Goal: Information Seeking & Learning: Learn about a topic

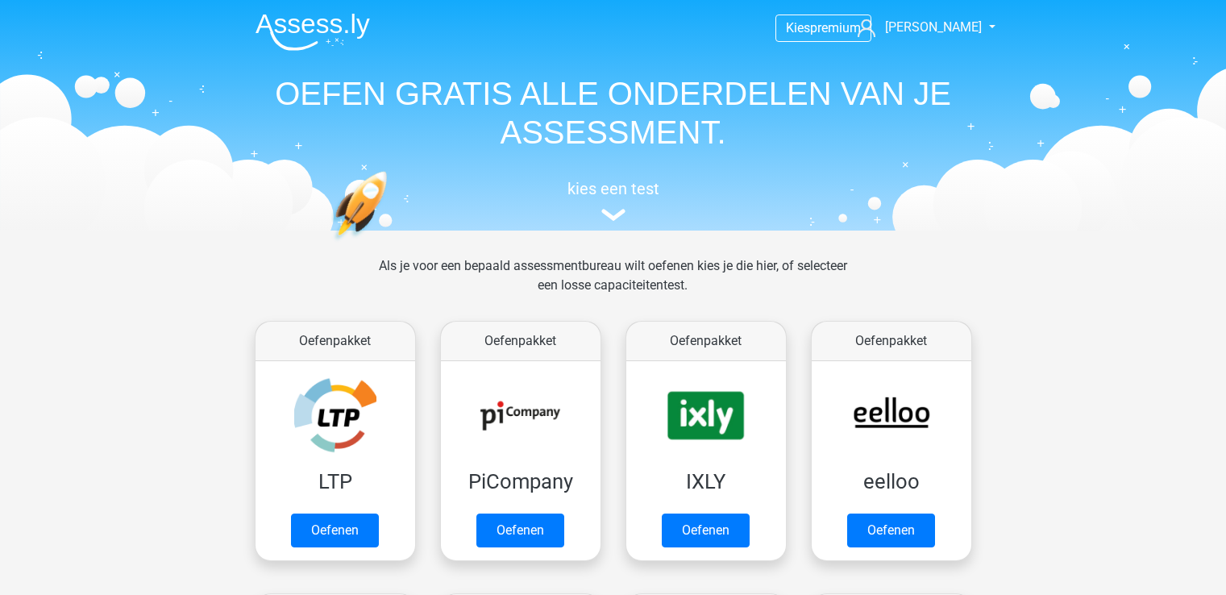
scroll to position [256, 0]
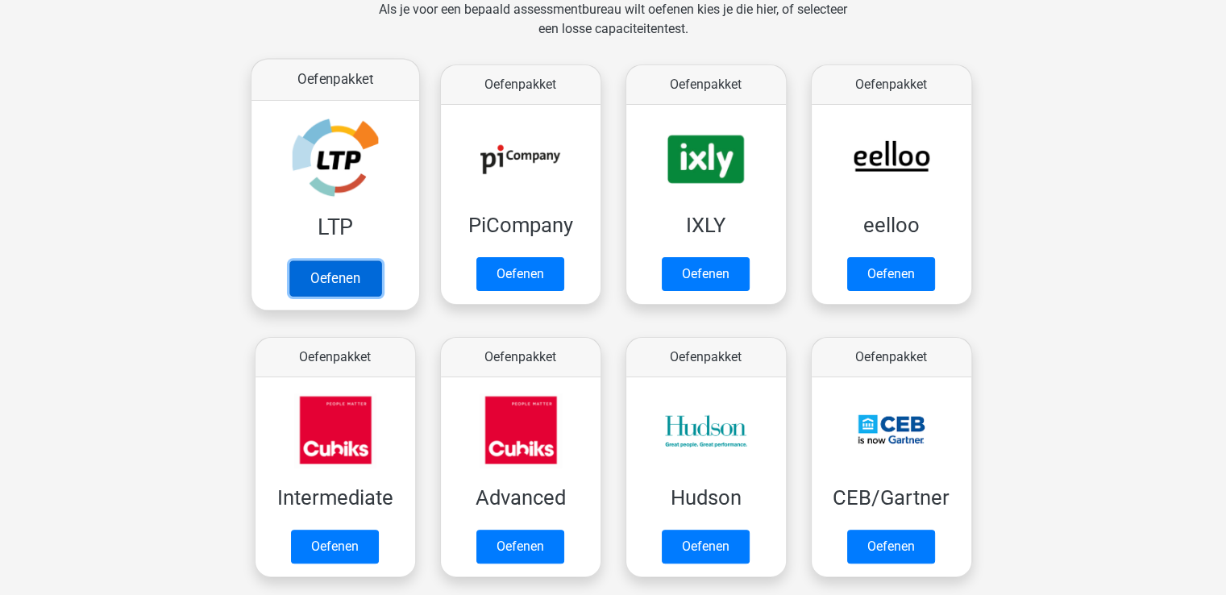
click at [339, 278] on link "Oefenen" at bounding box center [335, 277] width 92 height 35
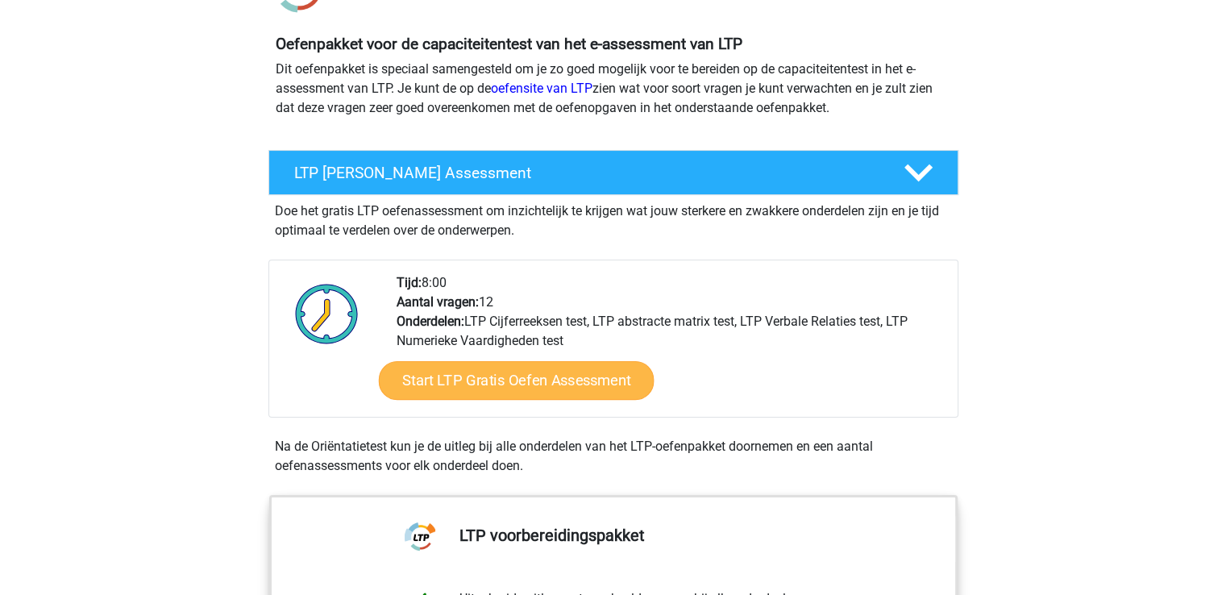
scroll to position [161, 0]
click at [503, 388] on link "Start LTP Gratis Oefen Assessment" at bounding box center [516, 380] width 276 height 39
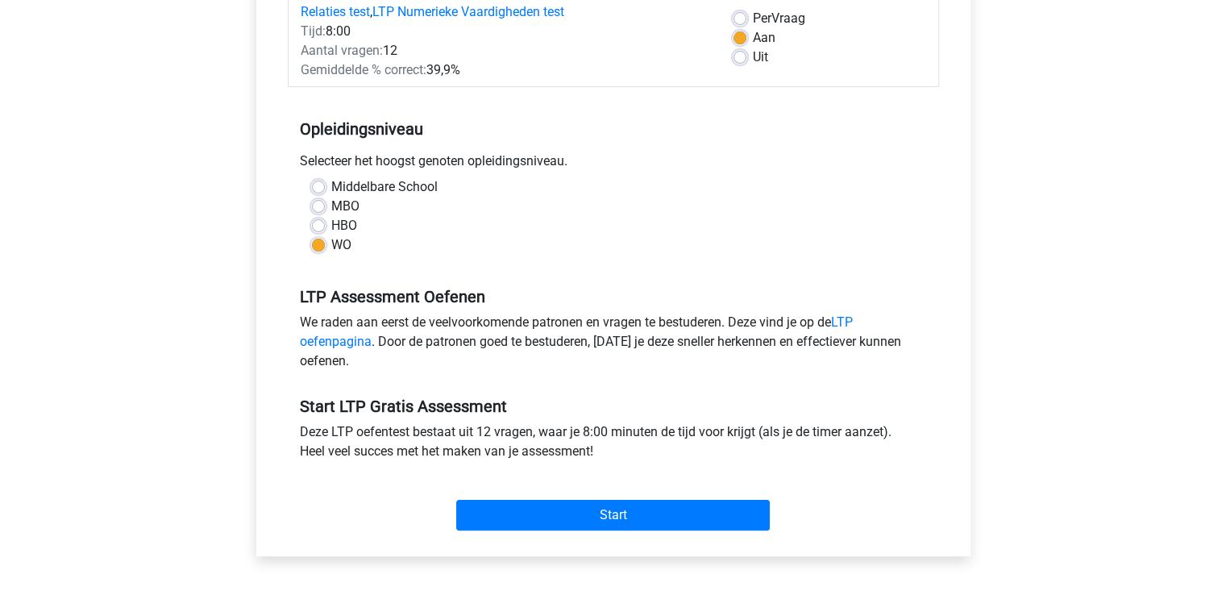
scroll to position [242, 0]
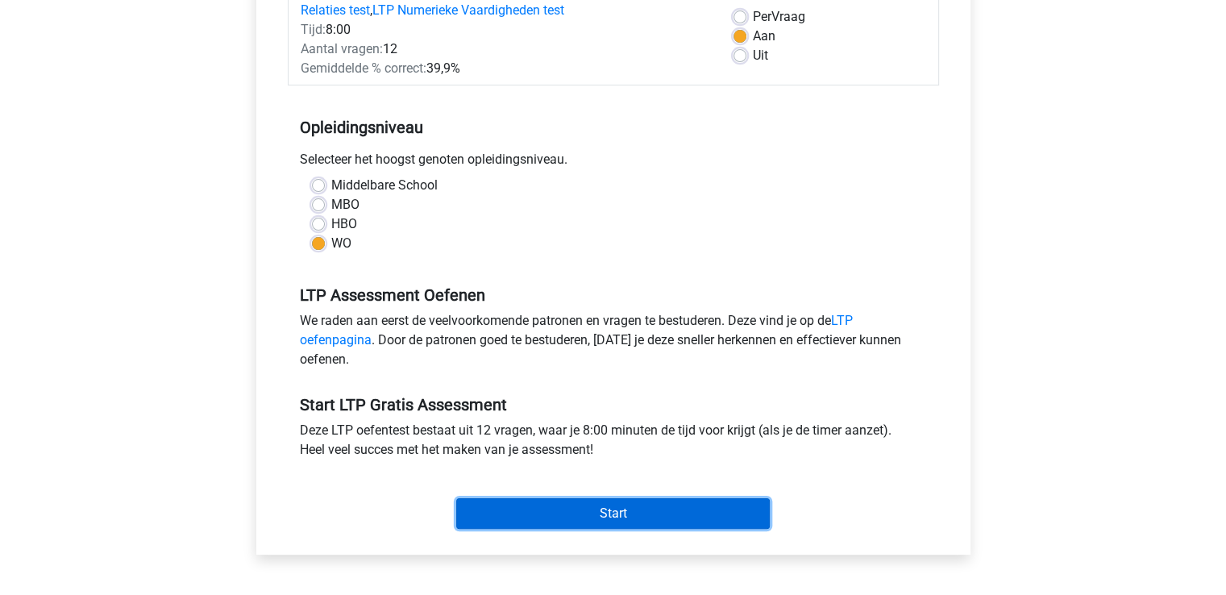
click at [597, 515] on input "Start" at bounding box center [612, 513] width 313 height 31
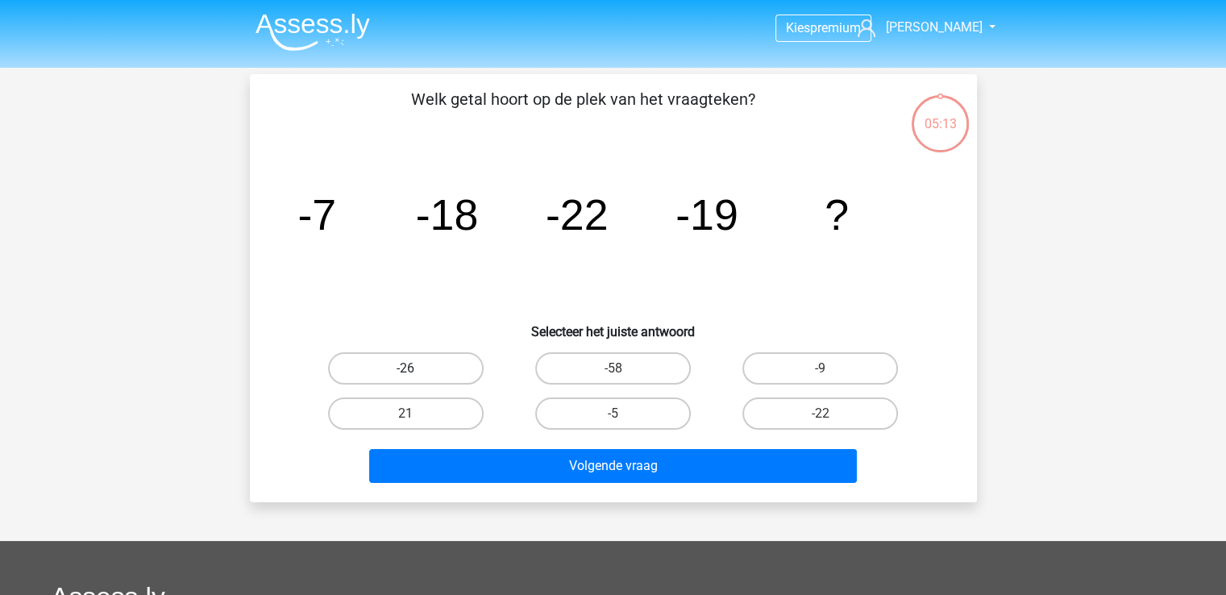
click at [389, 359] on label "-26" at bounding box center [406, 368] width 156 height 32
click at [405, 368] on input "-26" at bounding box center [410, 373] width 10 height 10
radio input "true"
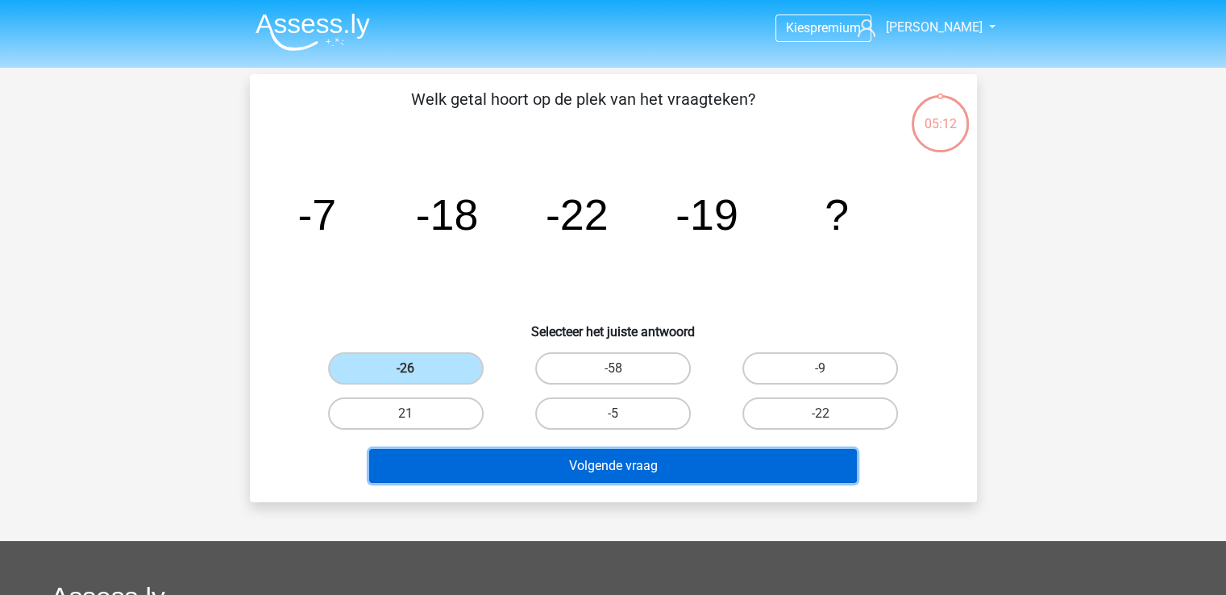
click at [472, 463] on button "Volgende vraag" at bounding box center [613, 466] width 488 height 34
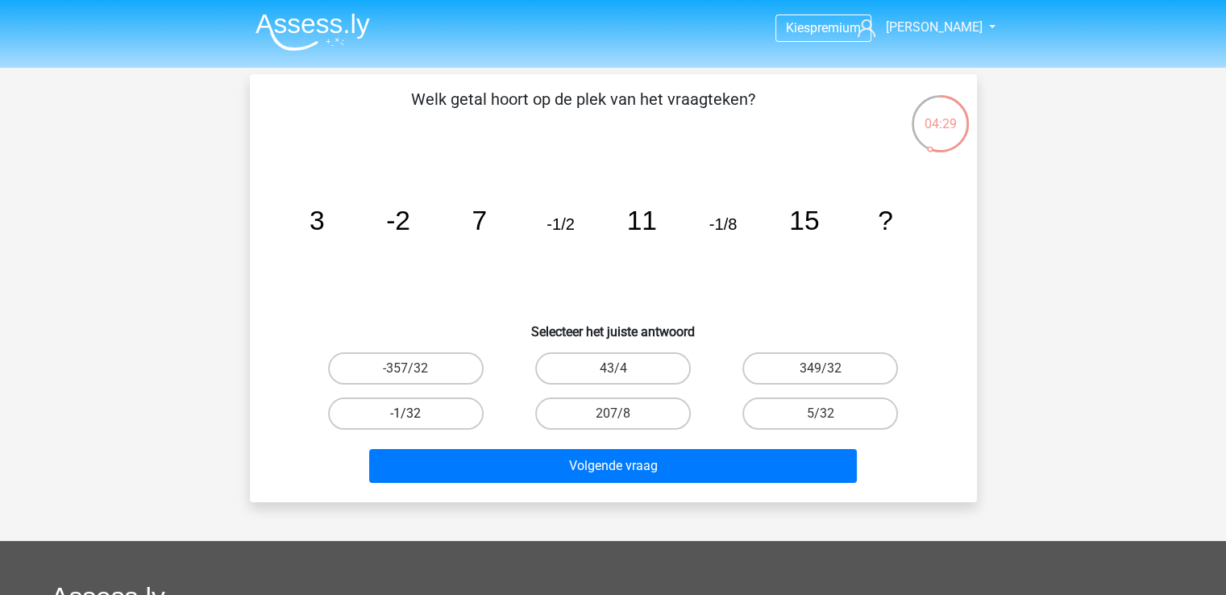
click at [409, 408] on label "-1/32" at bounding box center [406, 413] width 156 height 32
click at [409, 413] on input "-1/32" at bounding box center [410, 418] width 10 height 10
radio input "true"
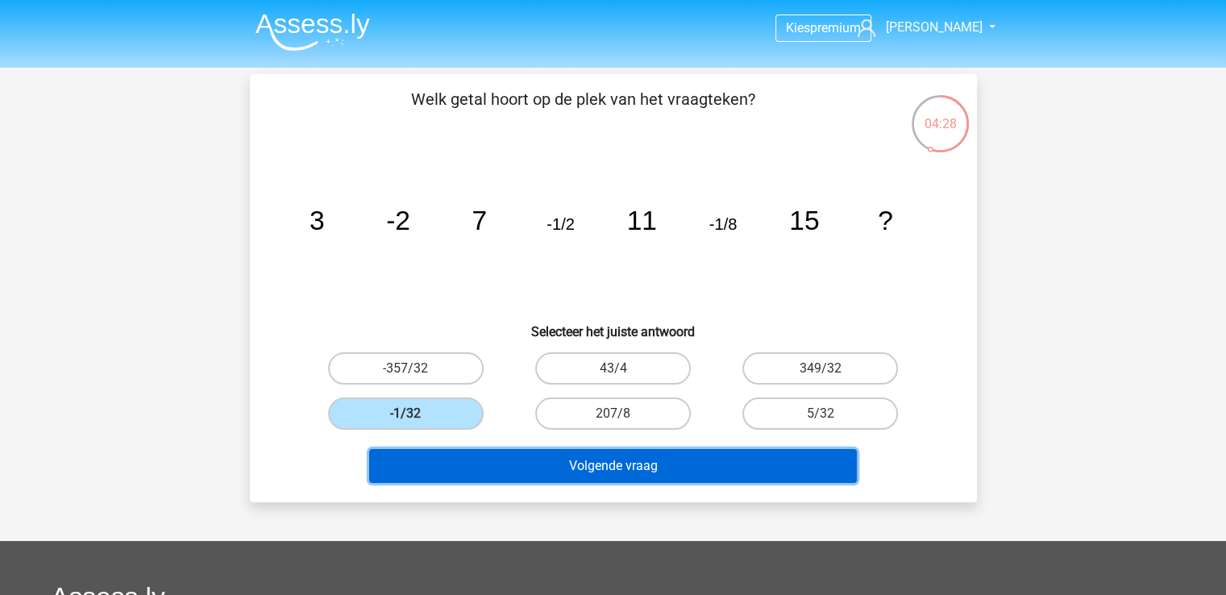
click at [567, 460] on button "Volgende vraag" at bounding box center [613, 466] width 488 height 34
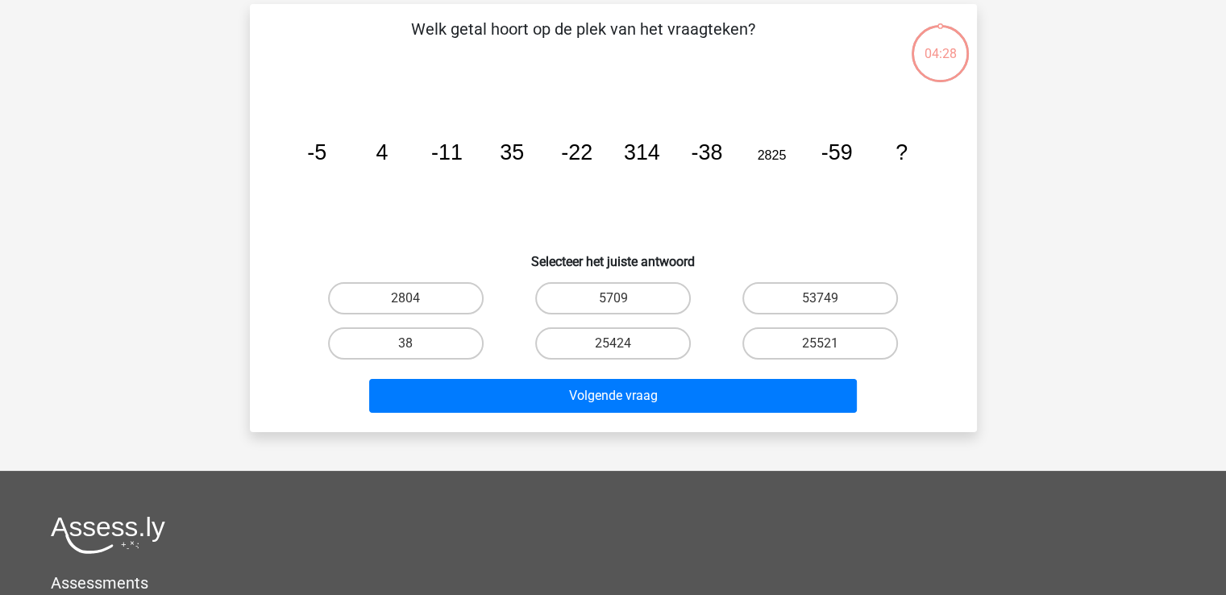
scroll to position [74, 0]
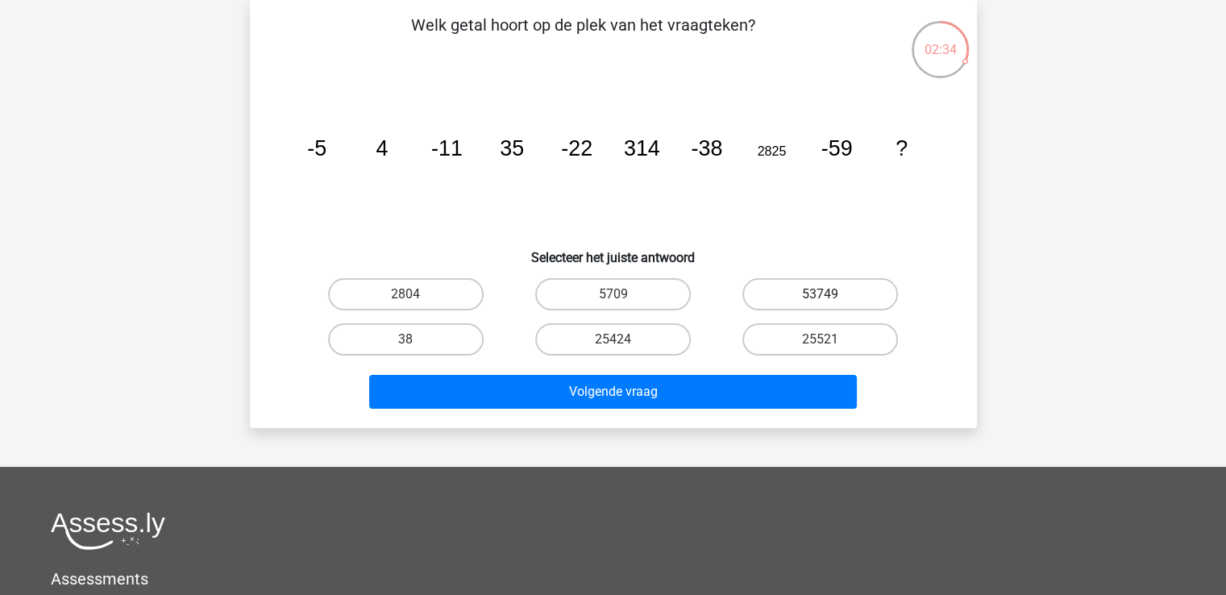
click at [812, 297] on label "53749" at bounding box center [820, 294] width 156 height 32
click at [820, 297] on input "53749" at bounding box center [825, 299] width 10 height 10
radio input "true"
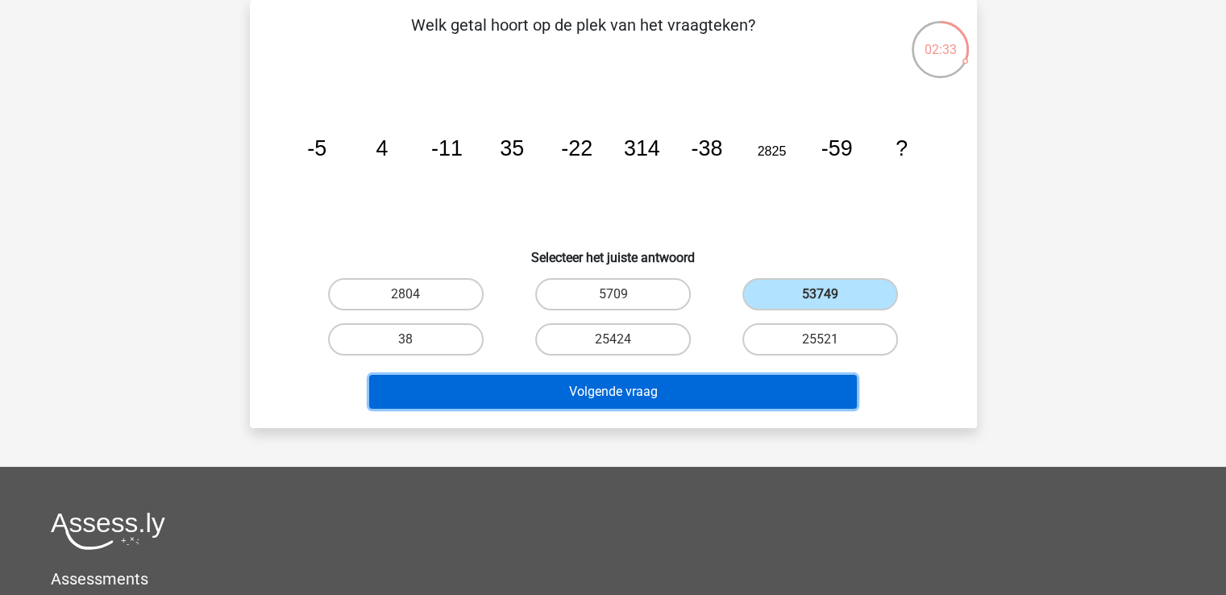
click at [677, 384] on button "Volgende vraag" at bounding box center [613, 392] width 488 height 34
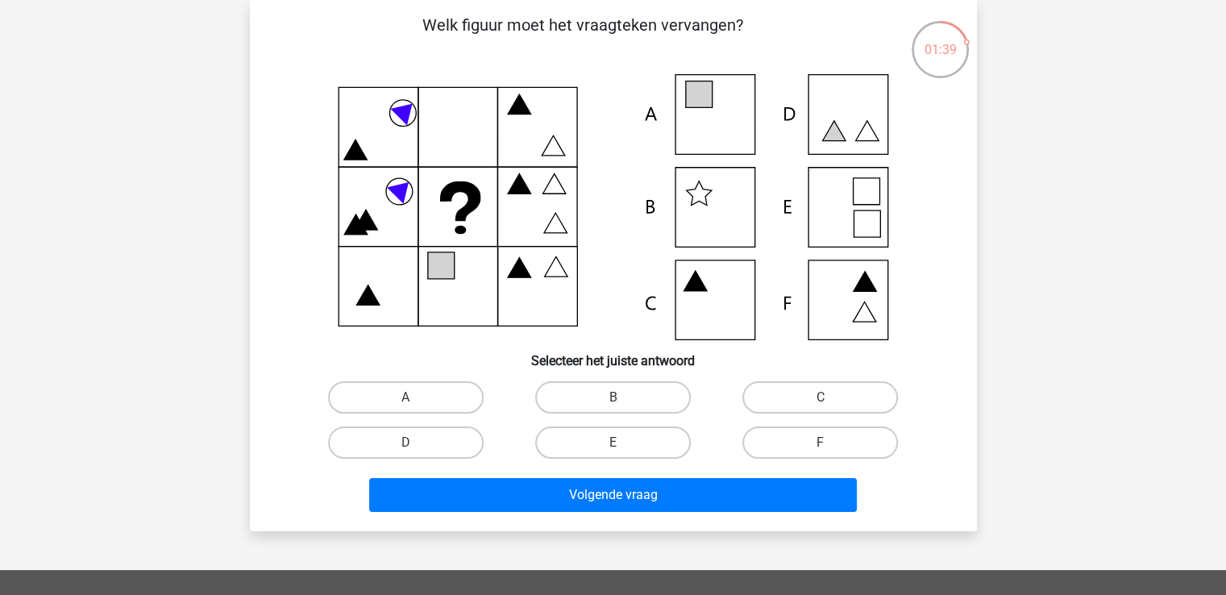
click at [703, 101] on icon at bounding box center [698, 94] width 27 height 27
click at [385, 391] on label "A" at bounding box center [406, 397] width 156 height 32
click at [405, 397] on input "A" at bounding box center [410, 402] width 10 height 10
radio input "true"
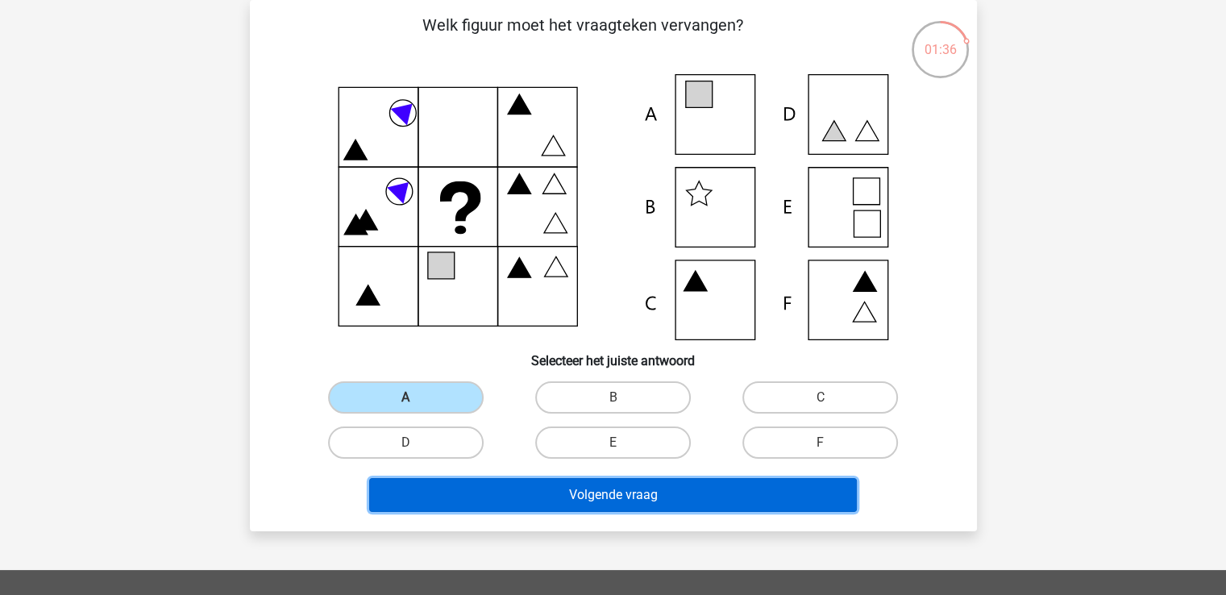
click at [608, 502] on button "Volgende vraag" at bounding box center [613, 495] width 488 height 34
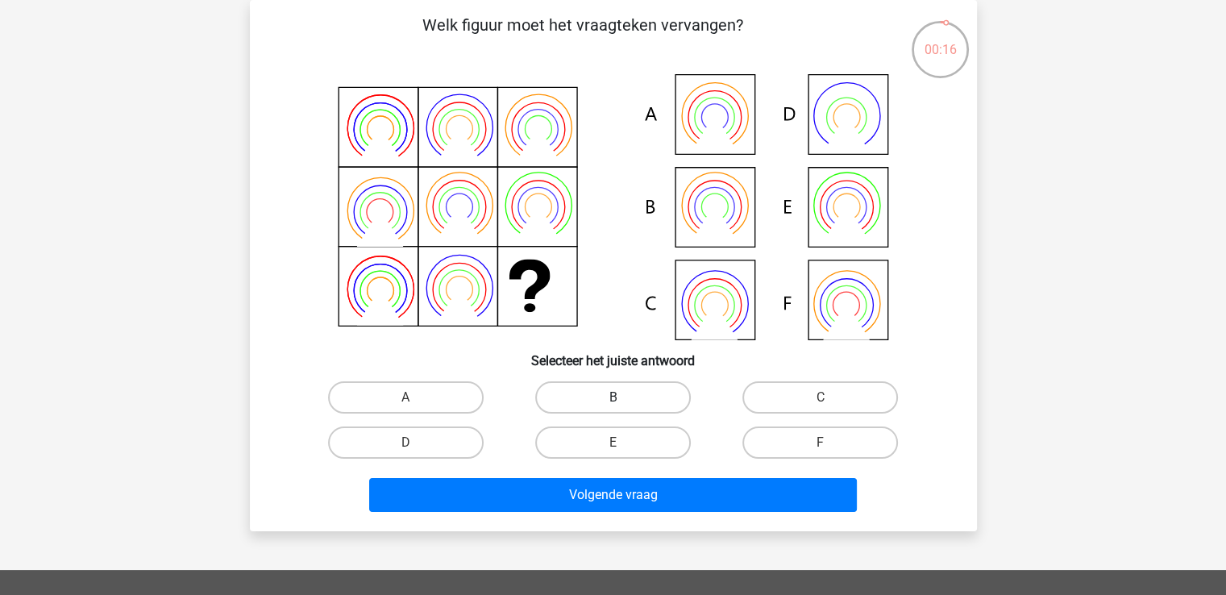
click at [593, 386] on label "B" at bounding box center [613, 397] width 156 height 32
click at [612, 397] on input "B" at bounding box center [617, 402] width 10 height 10
radio input "true"
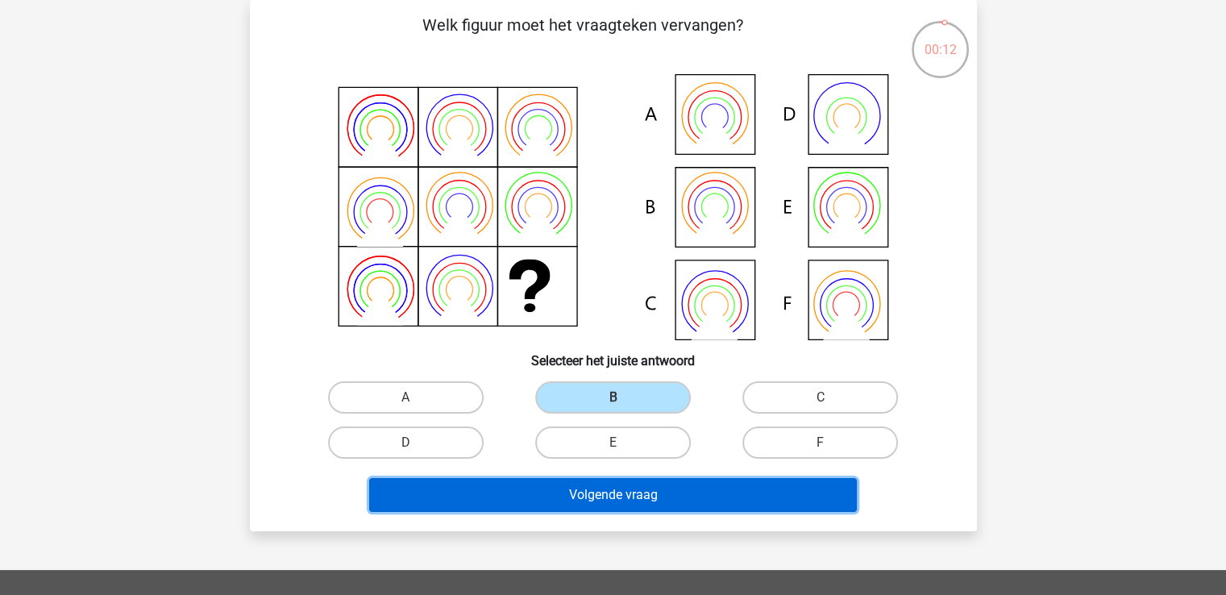
click at [638, 491] on button "Volgende vraag" at bounding box center [613, 495] width 488 height 34
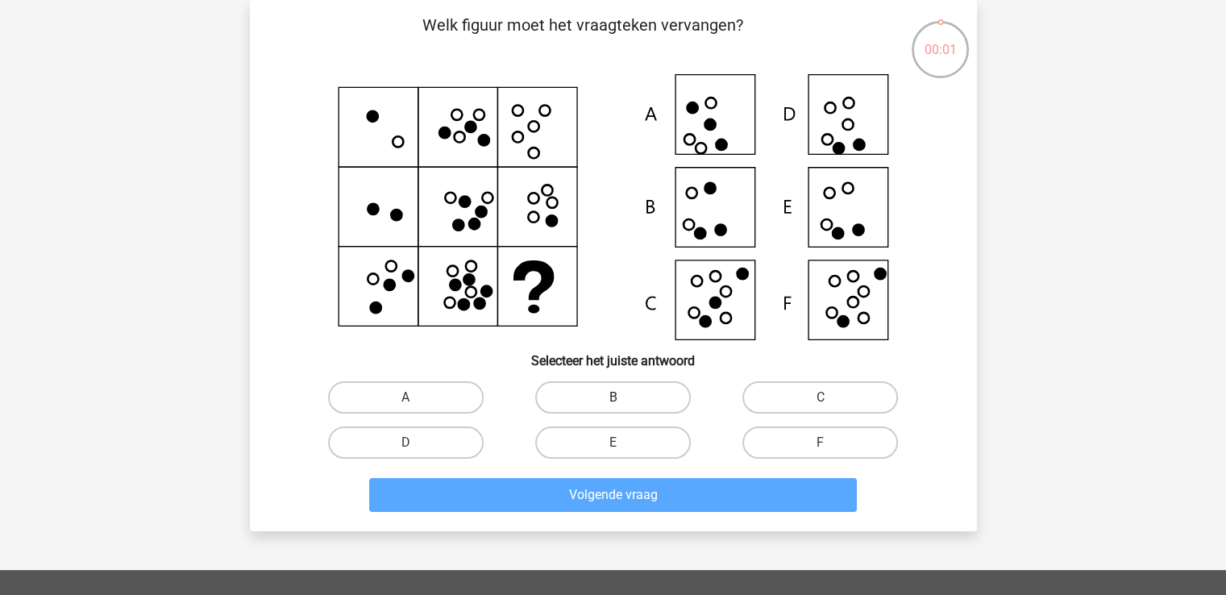
click at [605, 403] on label "B" at bounding box center [613, 397] width 156 height 32
click at [612, 403] on input "B" at bounding box center [617, 402] width 10 height 10
radio input "true"
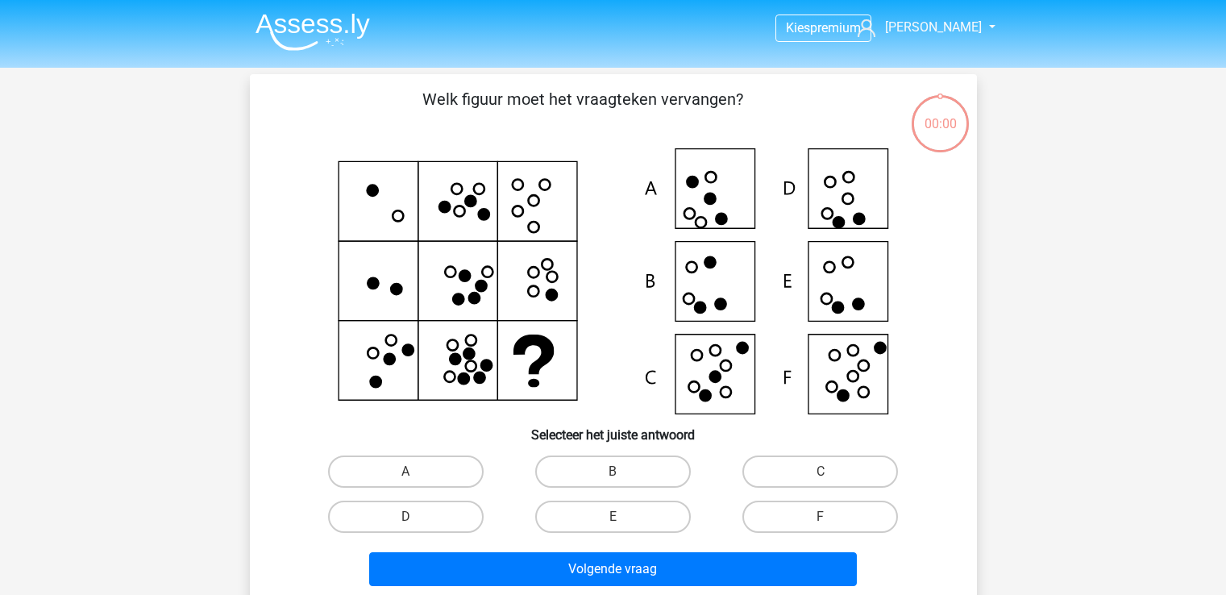
scroll to position [74, 0]
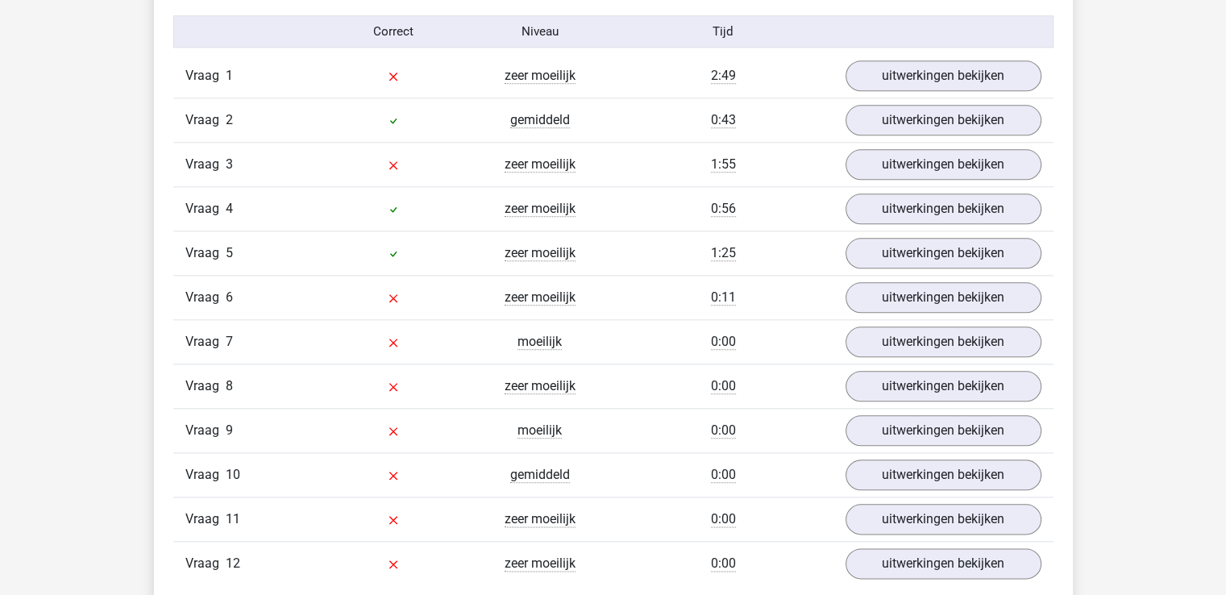
scroll to position [1773, 0]
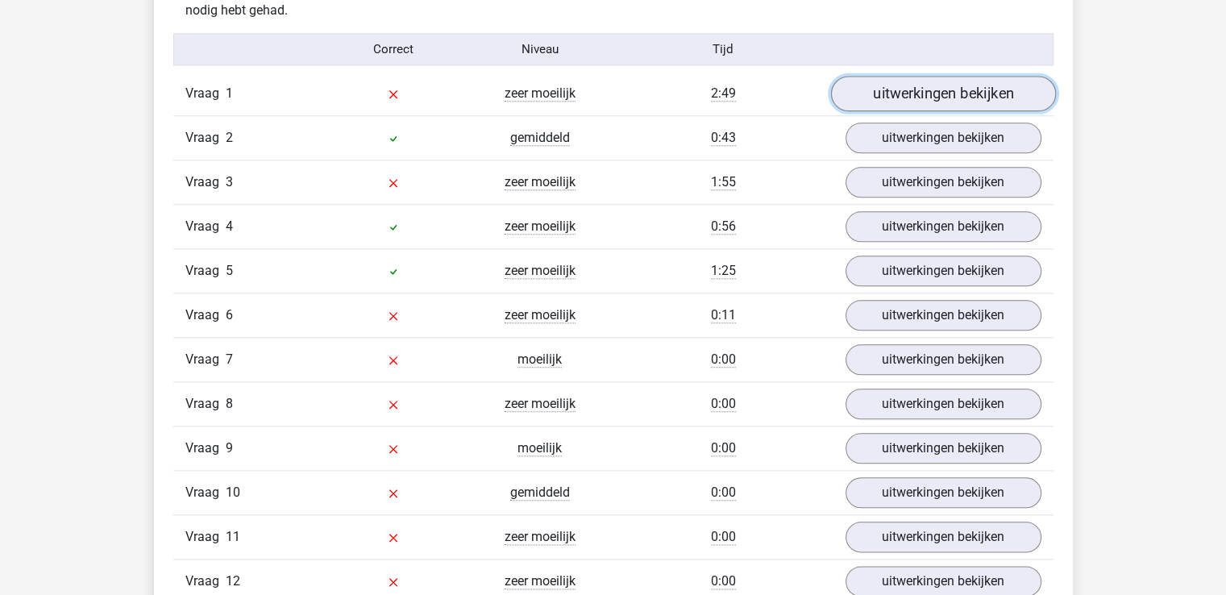
click at [962, 95] on link "uitwerkingen bekijken" at bounding box center [942, 94] width 225 height 35
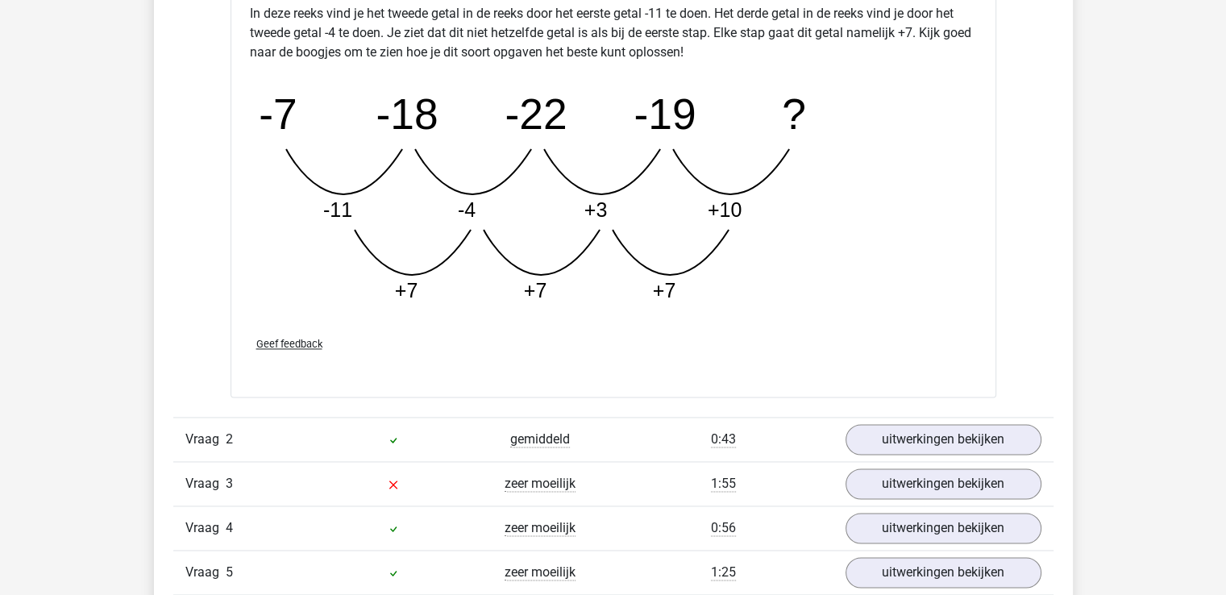
scroll to position [2418, 0]
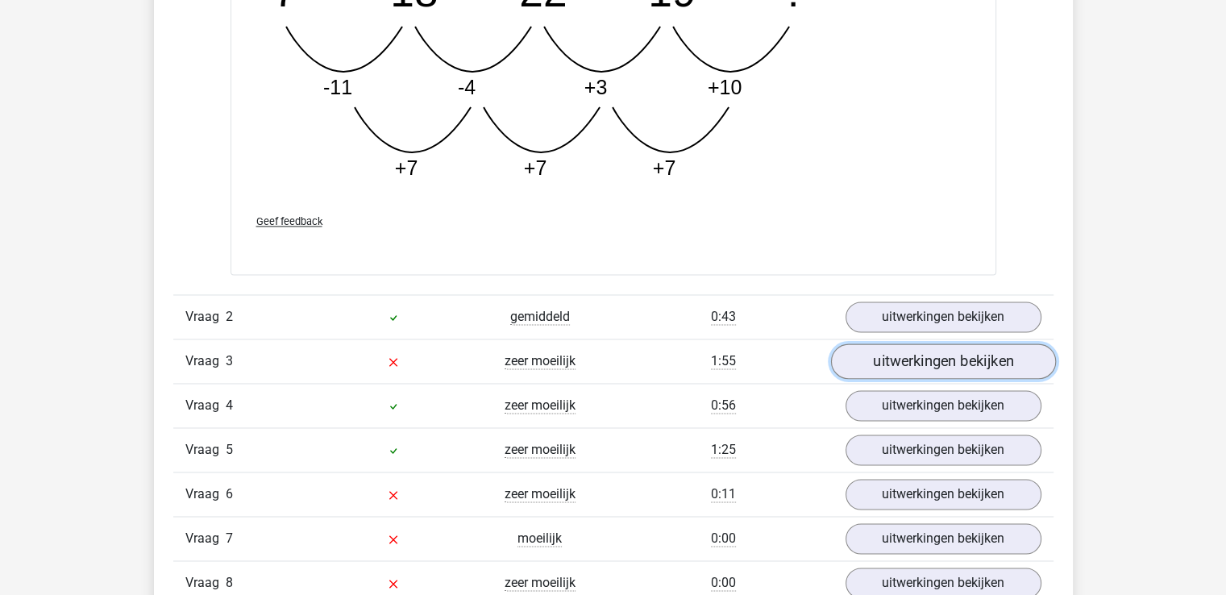
click at [903, 367] on link "uitwerkingen bekijken" at bounding box center [942, 360] width 225 height 35
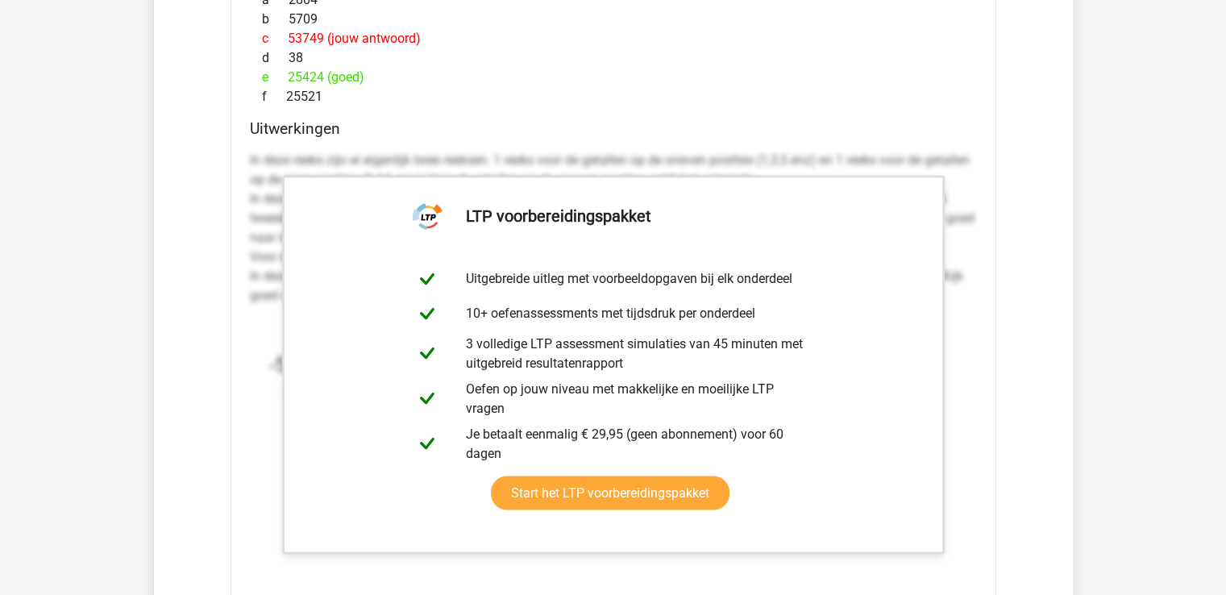
scroll to position [3062, 0]
click at [907, 110] on div "Welk getal hoort op de plek van het vraagteken? image/svg+xml -5 4 -11 35 -22 3…" at bounding box center [613, 228] width 766 height 943
